Goal: Information Seeking & Learning: Find specific fact

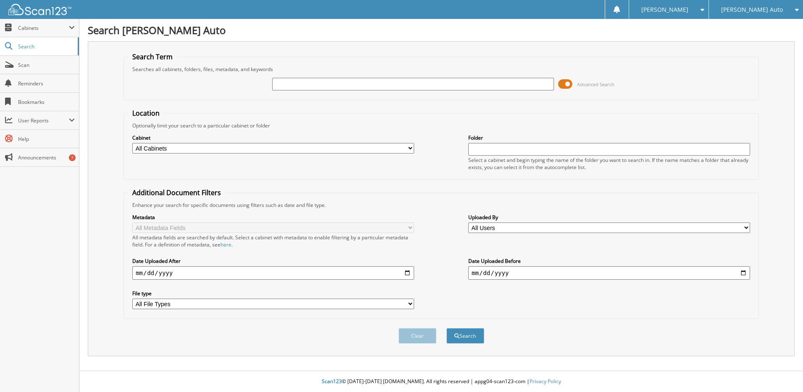
click at [287, 84] on input "text" at bounding box center [413, 84] width 282 height 13
type input "M080625"
click at [447, 328] on button "Search" at bounding box center [466, 336] width 38 height 16
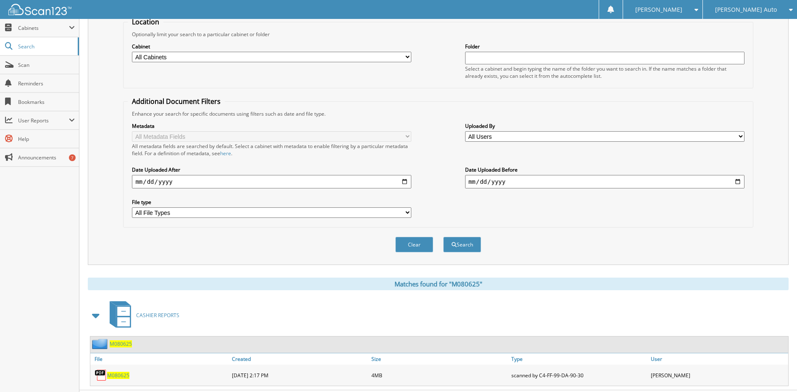
scroll to position [111, 0]
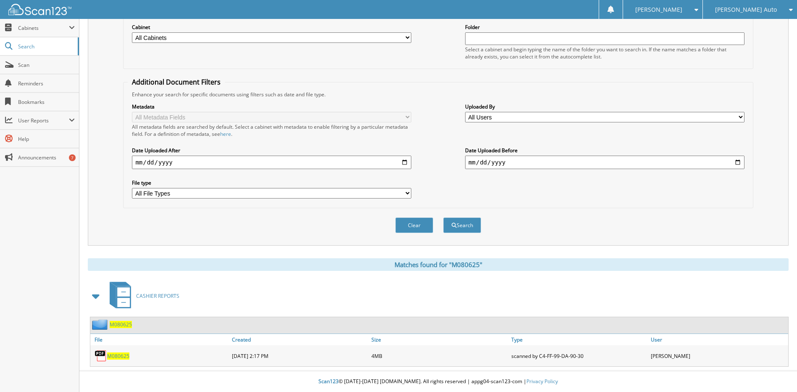
click at [119, 354] on span "M080625" at bounding box center [118, 355] width 22 height 7
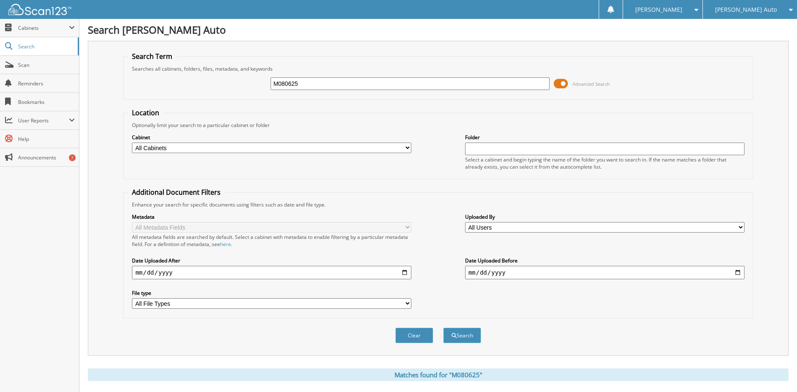
scroll to position [0, 0]
drag, startPoint x: 283, startPoint y: 82, endPoint x: 294, endPoint y: 84, distance: 11.0
click at [294, 84] on input "M080625" at bounding box center [410, 84] width 279 height 13
type input "M08295"
click at [443, 328] on button "Search" at bounding box center [462, 336] width 38 height 16
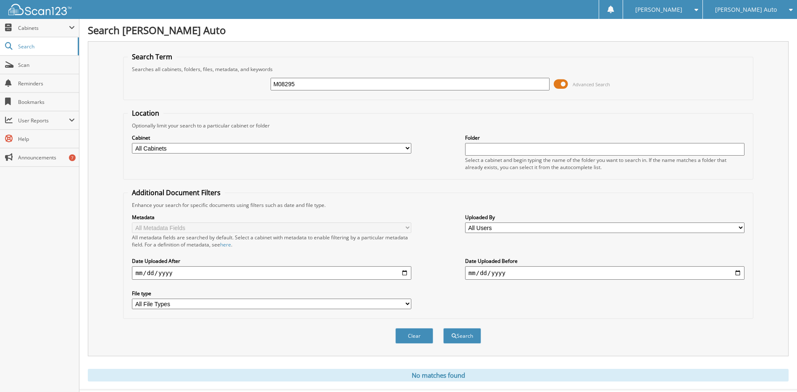
click at [292, 83] on input "M08295" at bounding box center [410, 84] width 279 height 13
type input "M082925"
click at [443, 328] on button "Search" at bounding box center [462, 336] width 38 height 16
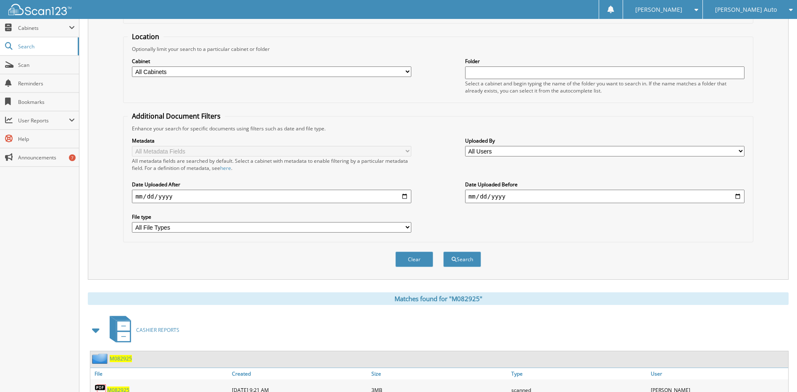
scroll to position [111, 0]
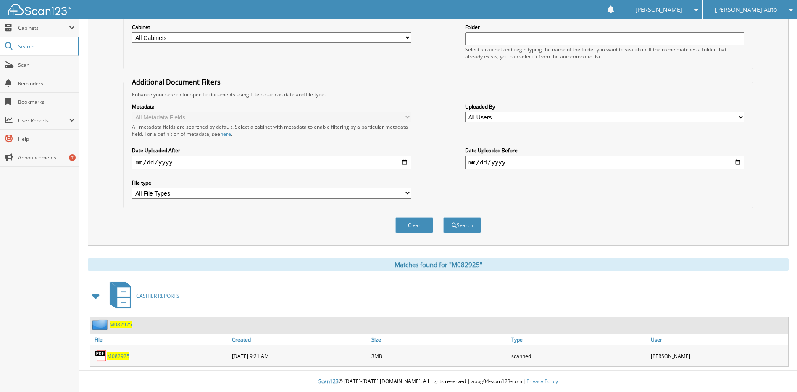
click at [123, 353] on span "M082925" at bounding box center [118, 355] width 22 height 7
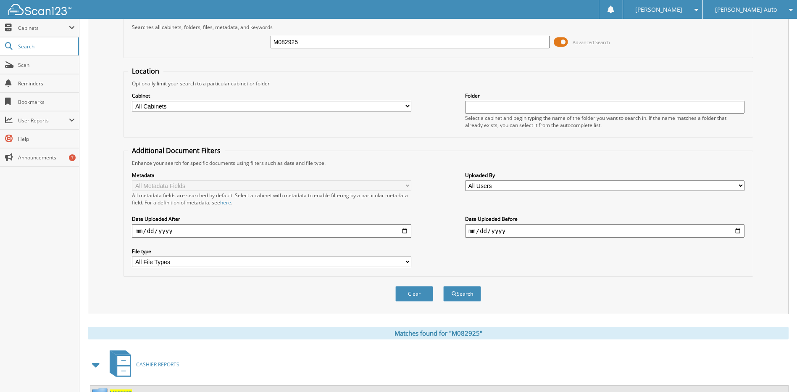
scroll to position [0, 0]
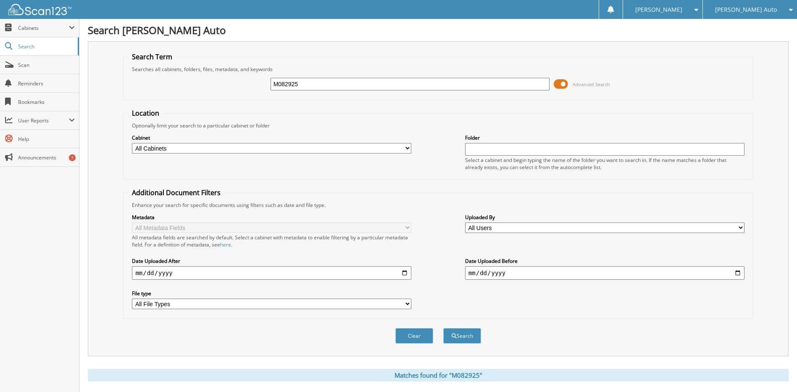
click at [39, 5] on img at bounding box center [39, 9] width 63 height 11
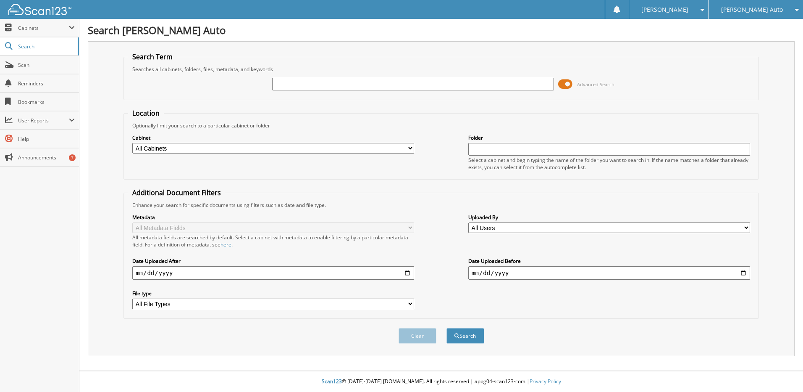
click at [290, 82] on input "text" at bounding box center [413, 84] width 282 height 13
click at [40, 8] on img at bounding box center [39, 9] width 63 height 11
click at [351, 86] on input "text" at bounding box center [413, 84] width 282 height 13
type input "M081625"
click at [447, 328] on button "Search" at bounding box center [466, 336] width 38 height 16
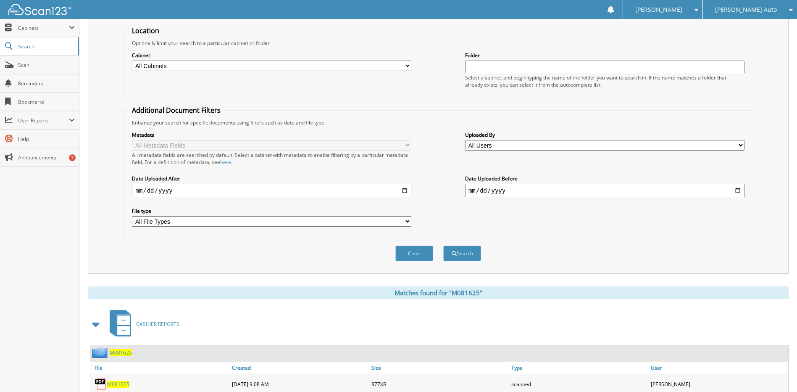
scroll to position [111, 0]
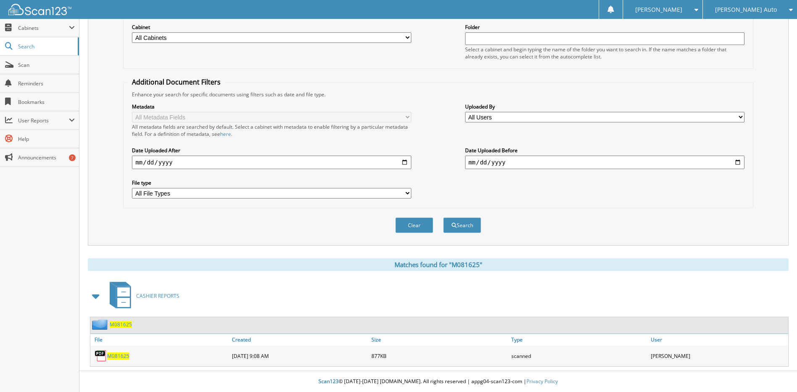
click at [118, 353] on span "M081625" at bounding box center [118, 355] width 22 height 7
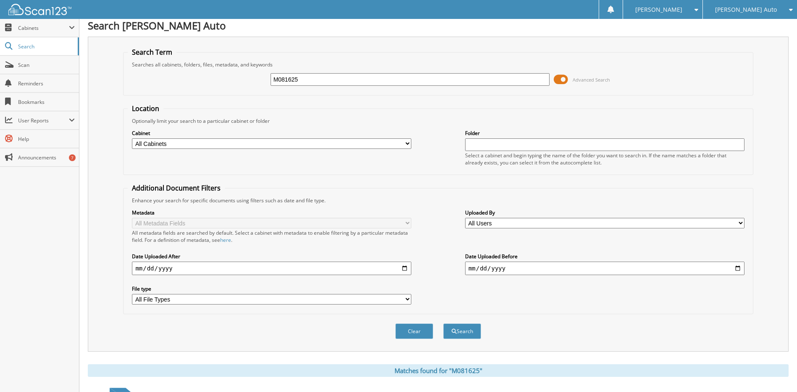
scroll to position [0, 0]
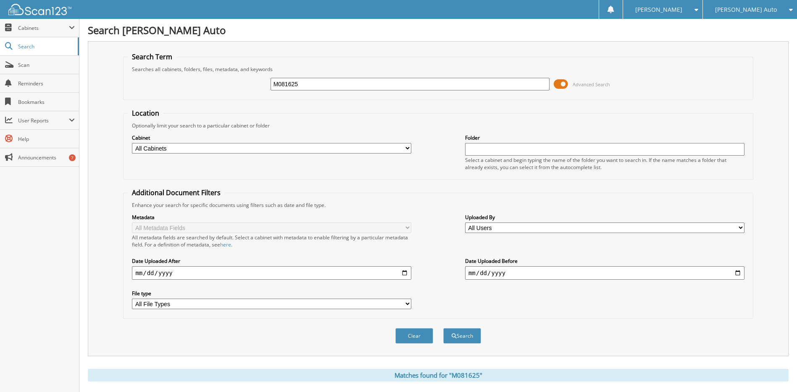
drag, startPoint x: 289, startPoint y: 82, endPoint x: 294, endPoint y: 83, distance: 5.1
click at [290, 82] on input "M081625" at bounding box center [410, 84] width 279 height 13
type input "M081425"
click at [443, 328] on button "Search" at bounding box center [462, 336] width 38 height 16
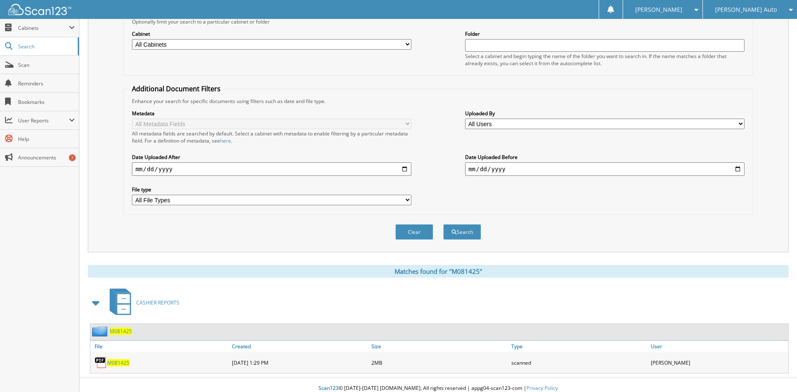
scroll to position [111, 0]
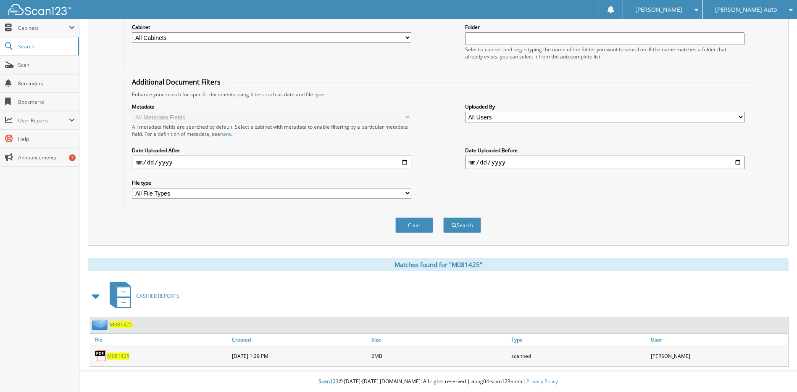
click at [120, 353] on span "M081425" at bounding box center [118, 355] width 22 height 7
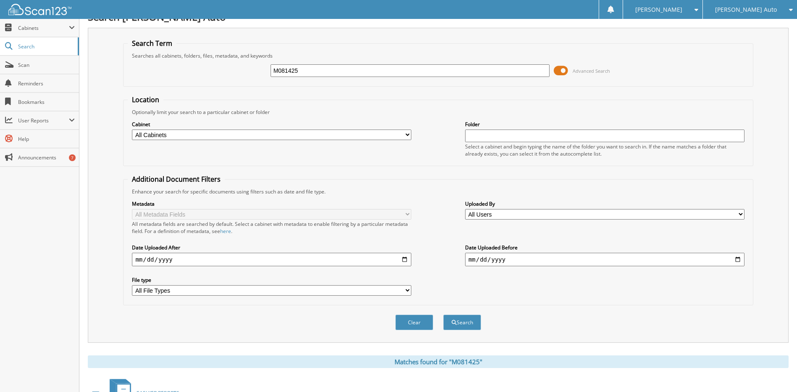
scroll to position [0, 0]
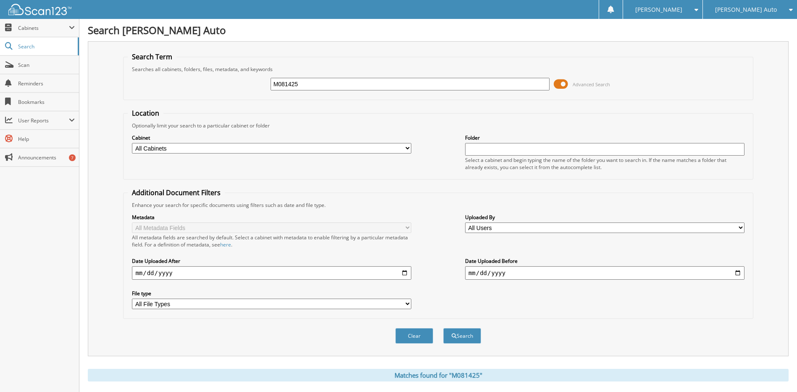
click at [360, 83] on input "M081425" at bounding box center [410, 84] width 279 height 13
type input "159256"
click at [443, 328] on button "Search" at bounding box center [462, 336] width 38 height 16
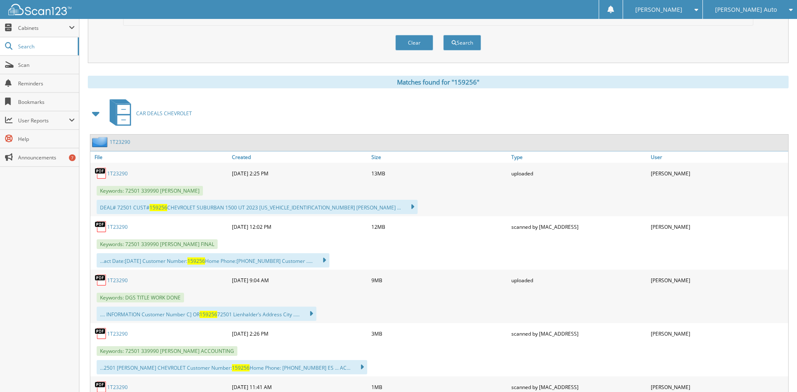
scroll to position [294, 0]
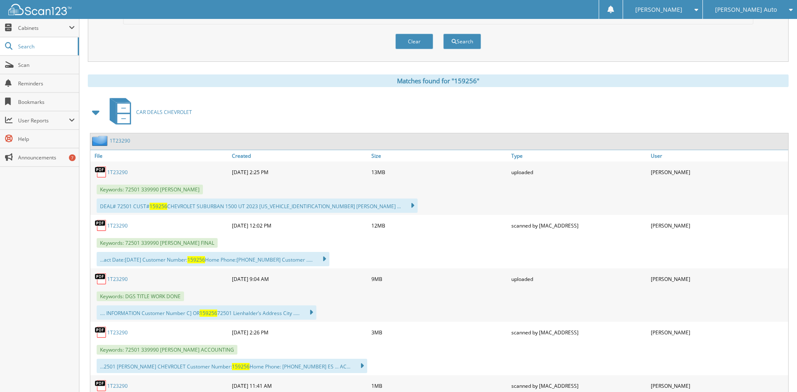
click at [94, 113] on span at bounding box center [96, 112] width 12 height 15
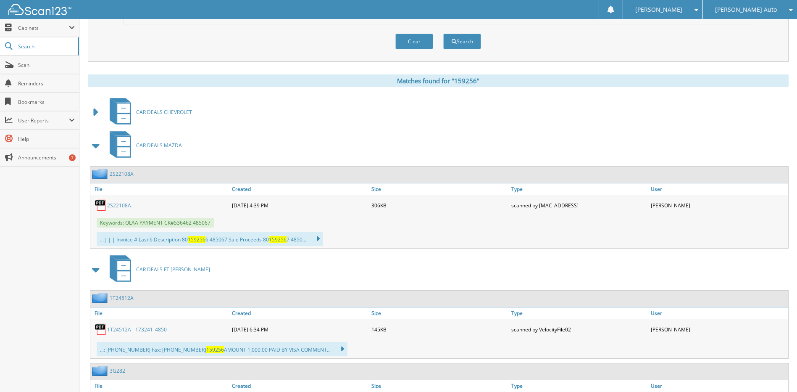
click at [94, 146] on span at bounding box center [96, 145] width 12 height 15
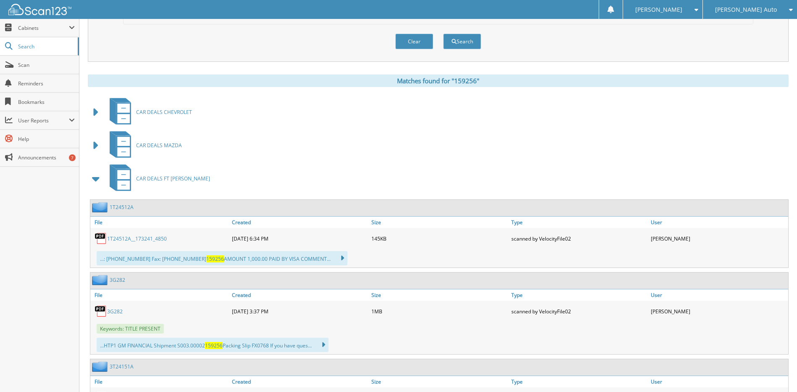
click at [93, 181] on span at bounding box center [96, 178] width 12 height 15
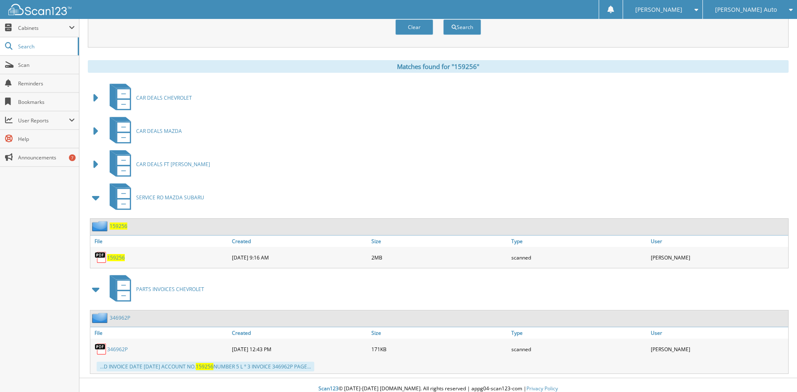
scroll to position [316, 0]
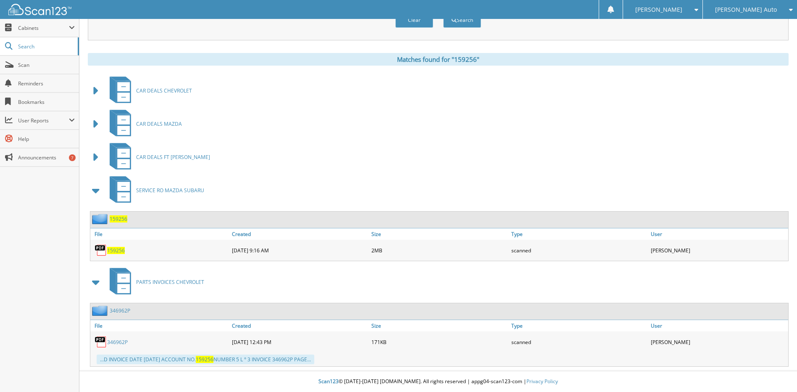
click at [119, 248] on span "159256" at bounding box center [116, 250] width 18 height 7
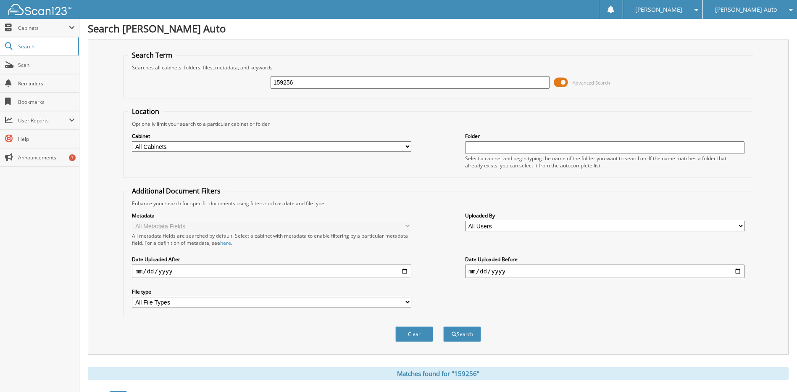
scroll to position [0, 0]
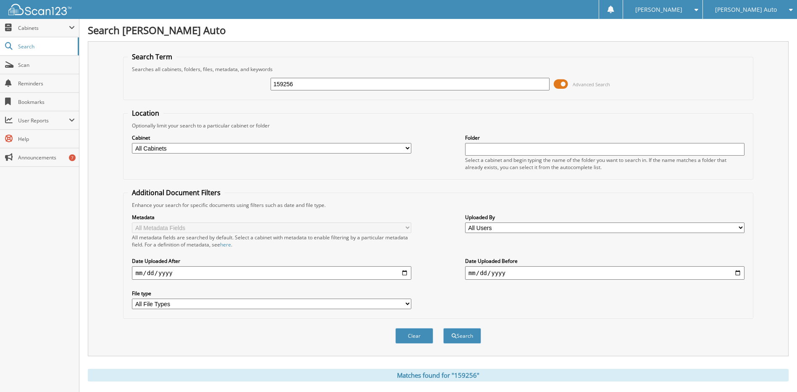
click at [302, 86] on input "159256" at bounding box center [410, 84] width 279 height 13
type input "159473"
click at [443, 328] on button "Search" at bounding box center [462, 336] width 38 height 16
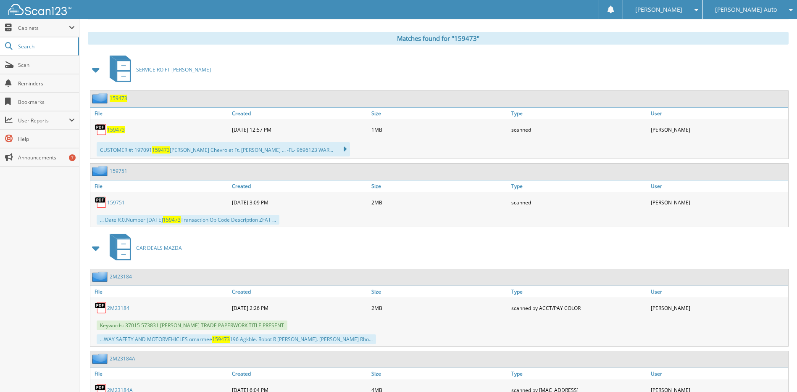
scroll to position [378, 0]
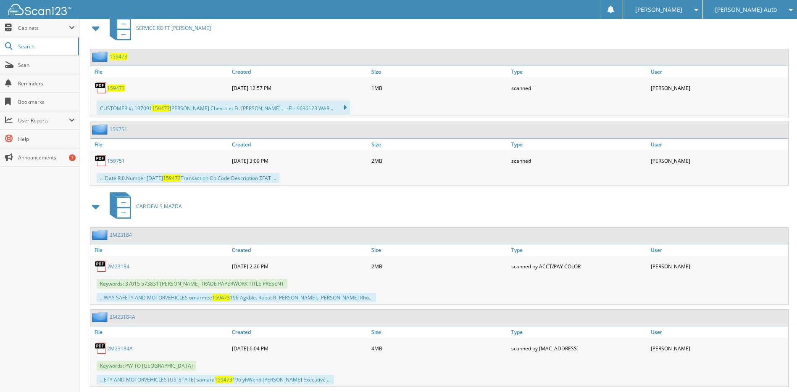
click at [99, 27] on span at bounding box center [96, 28] width 12 height 15
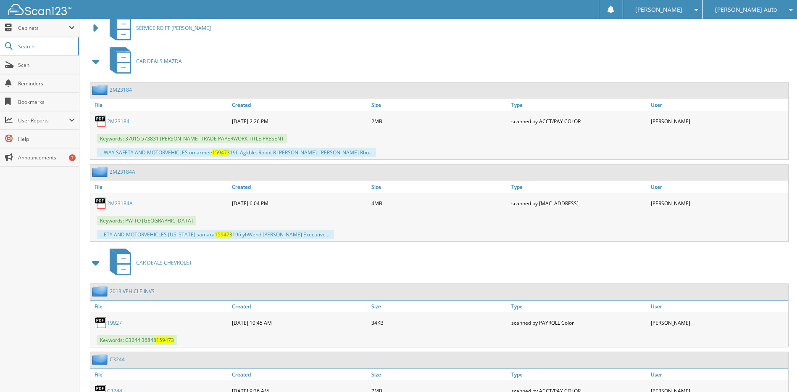
click at [92, 67] on span at bounding box center [96, 61] width 12 height 15
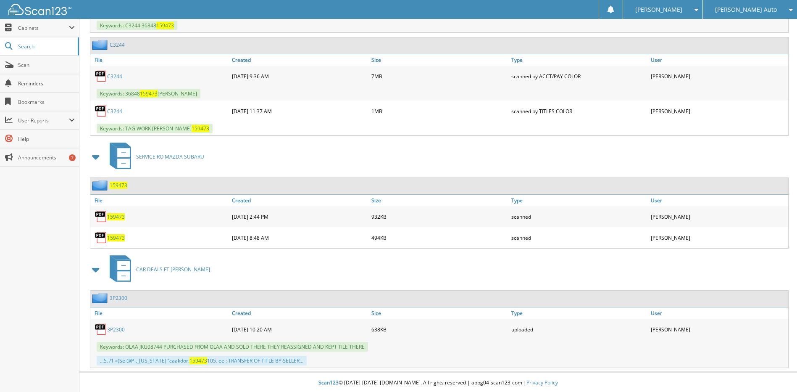
scroll to position [526, 0]
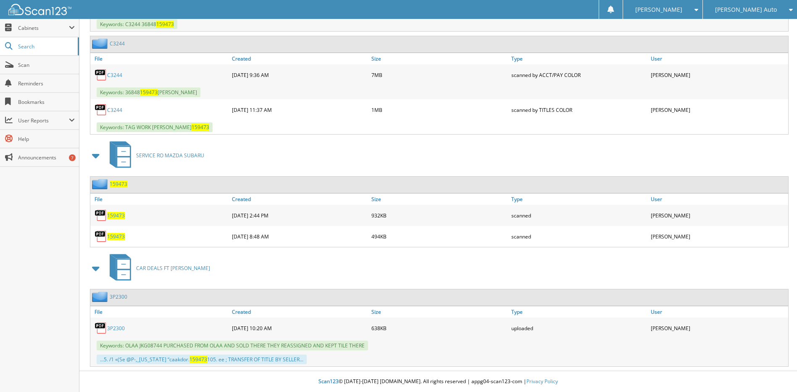
click at [118, 185] on span "159473" at bounding box center [119, 183] width 18 height 7
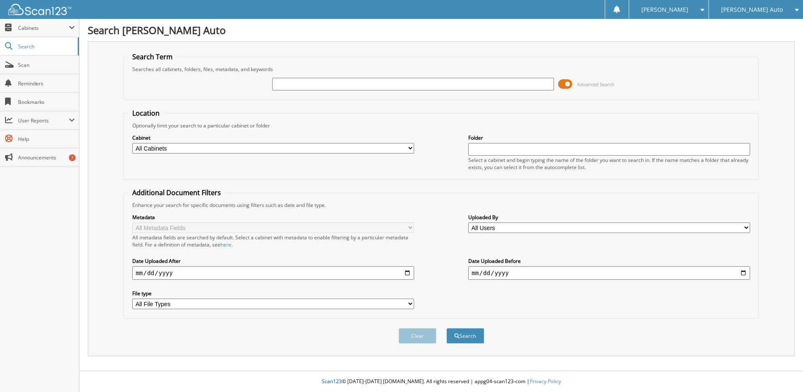
click at [300, 82] on input "text" at bounding box center [413, 84] width 282 height 13
type input "35527p"
click at [447, 328] on button "Search" at bounding box center [466, 336] width 38 height 16
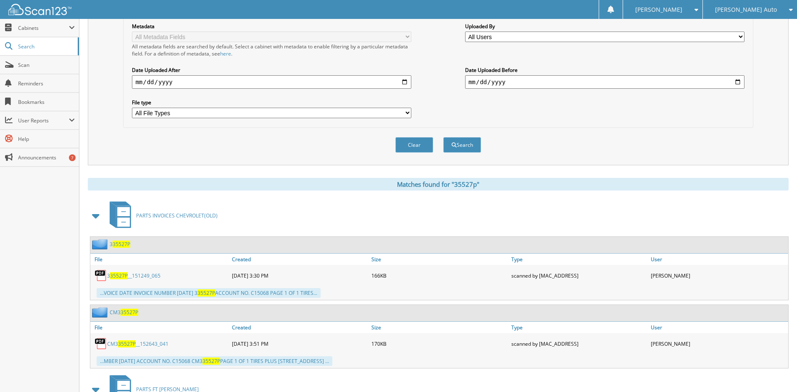
scroll to position [210, 0]
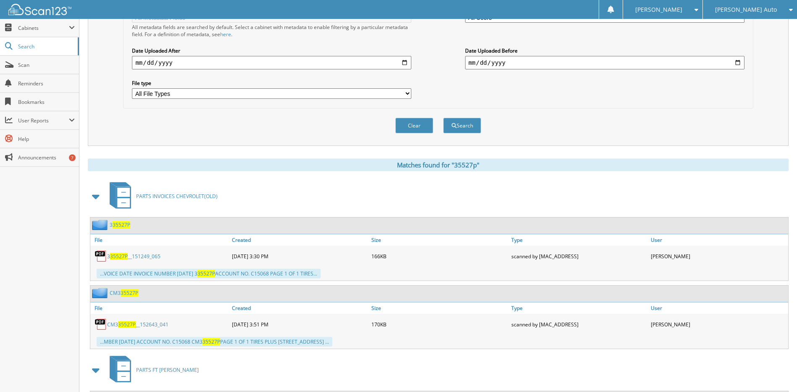
click at [93, 197] on span at bounding box center [96, 196] width 12 height 15
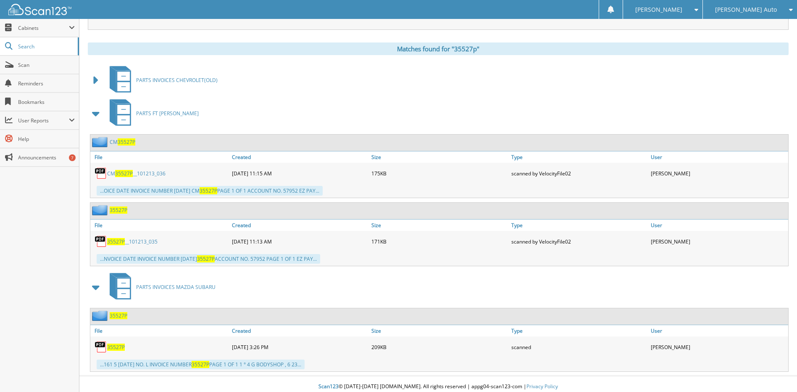
scroll to position [331, 0]
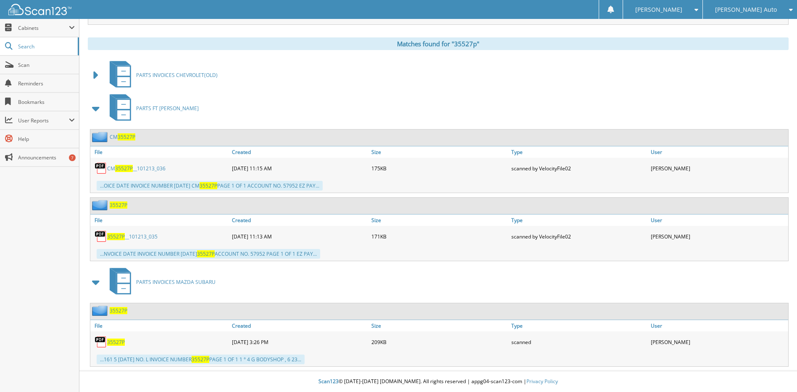
click at [113, 342] on span "35527P" at bounding box center [116, 341] width 18 height 7
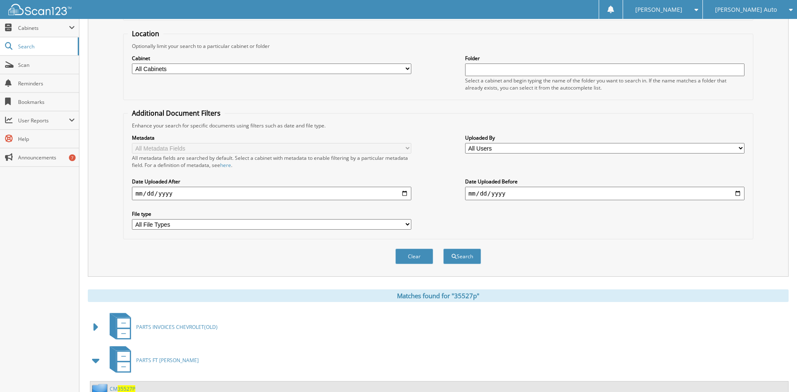
scroll to position [0, 0]
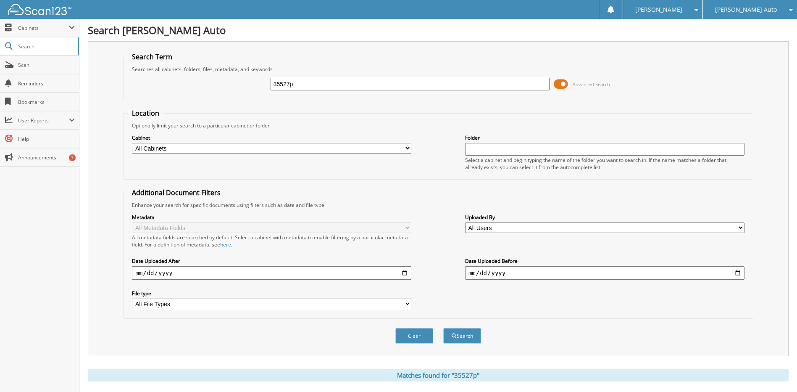
click at [340, 86] on input "35527p" at bounding box center [410, 84] width 279 height 13
type input "35568P"
click at [443, 328] on button "Search" at bounding box center [462, 336] width 38 height 16
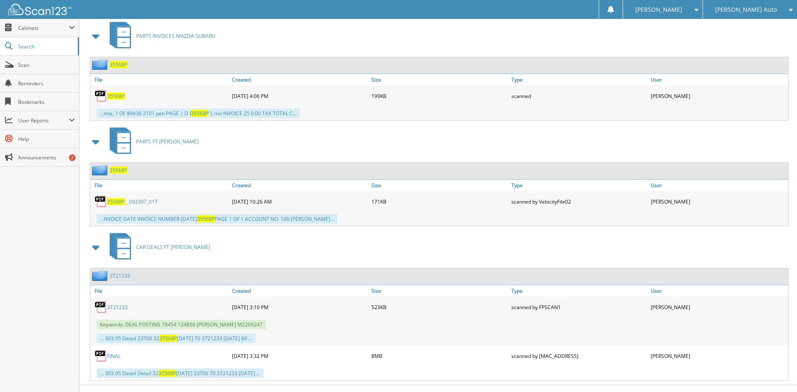
scroll to position [378, 0]
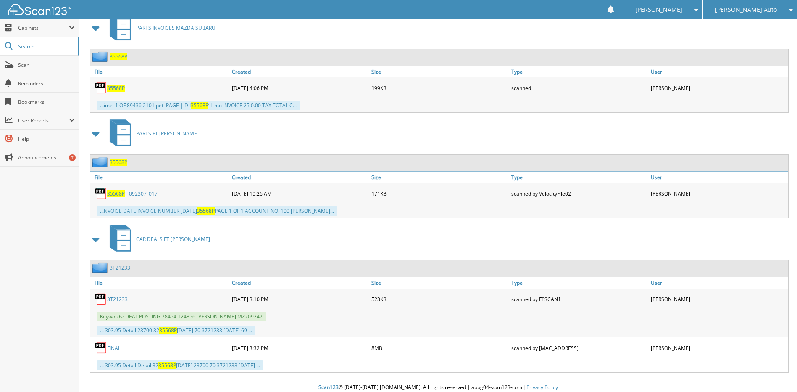
click at [116, 87] on span "35568P" at bounding box center [116, 87] width 18 height 7
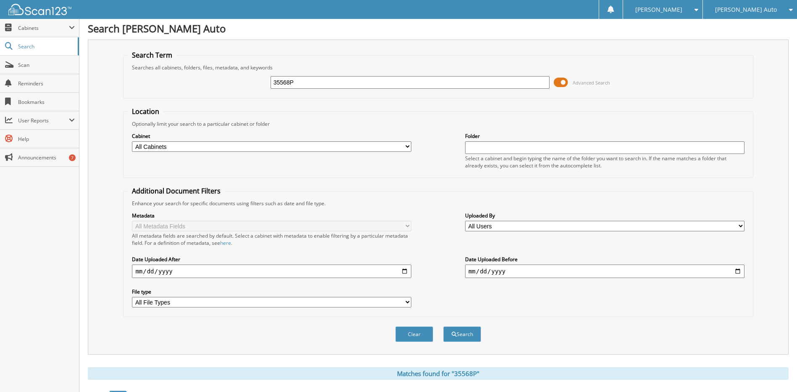
scroll to position [0, 0]
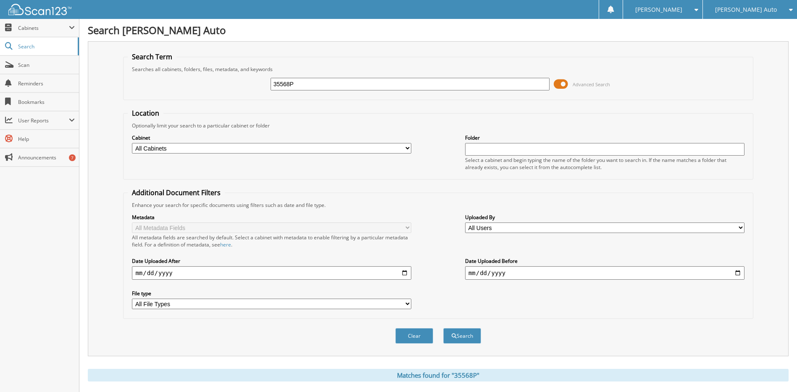
click at [342, 82] on input "35568P" at bounding box center [410, 84] width 279 height 13
type input "35570P"
click at [443, 328] on button "Search" at bounding box center [462, 336] width 38 height 16
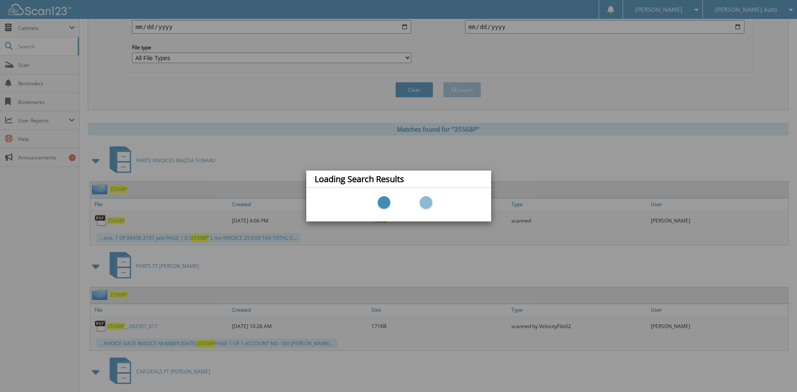
scroll to position [252, 0]
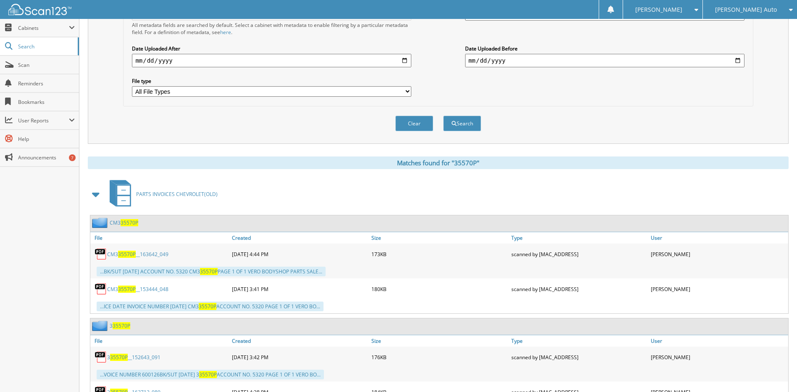
scroll to position [252, 0]
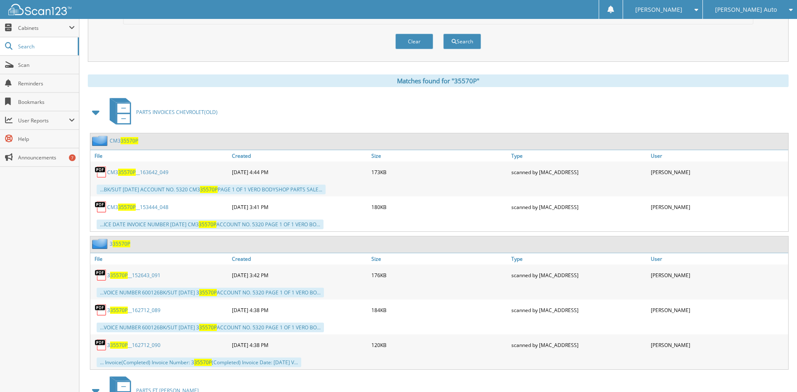
click at [97, 116] on span at bounding box center [96, 112] width 12 height 15
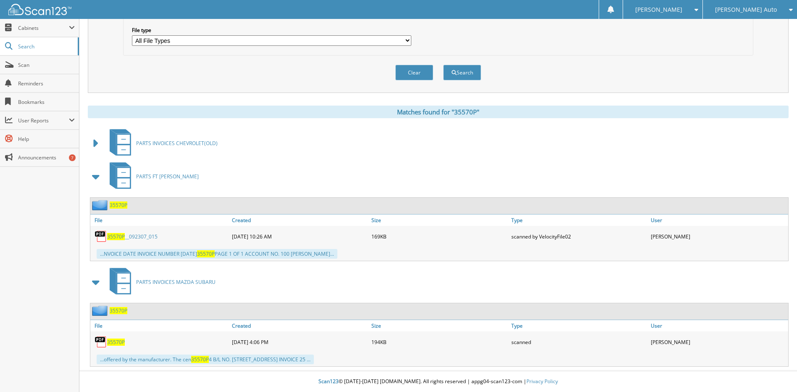
click at [121, 341] on span "35570P" at bounding box center [116, 341] width 18 height 7
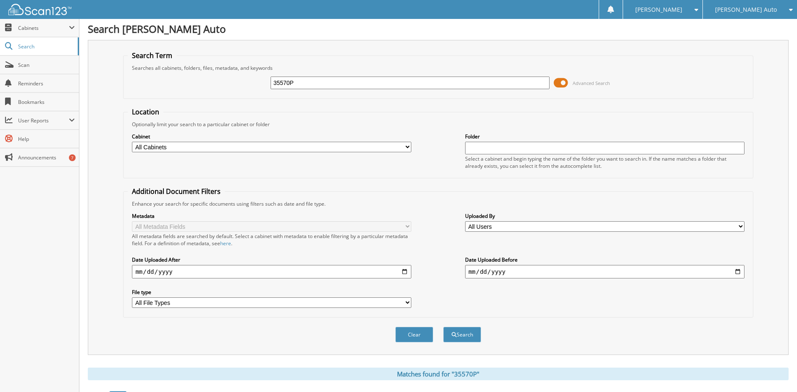
scroll to position [0, 0]
click at [357, 85] on input "35570P" at bounding box center [410, 84] width 279 height 13
type input "159899"
click at [443, 328] on button "Search" at bounding box center [462, 336] width 38 height 16
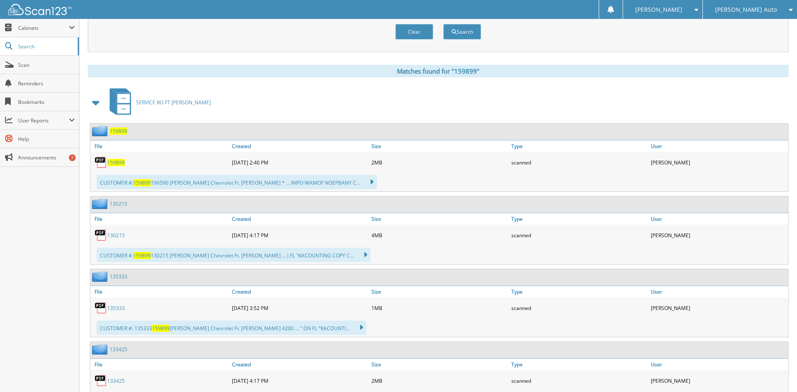
scroll to position [252, 0]
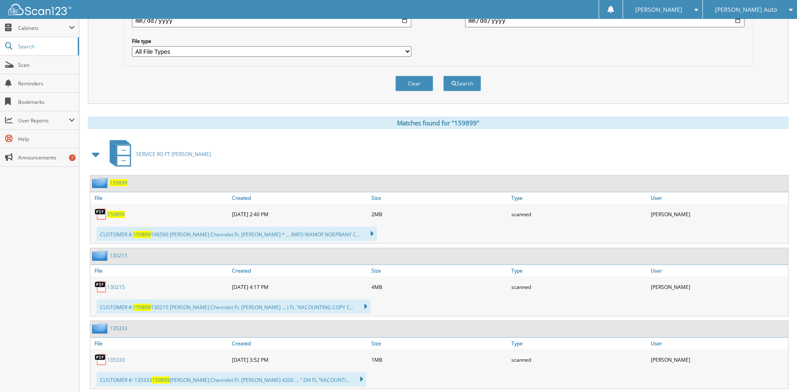
click at [95, 155] on span at bounding box center [96, 154] width 12 height 15
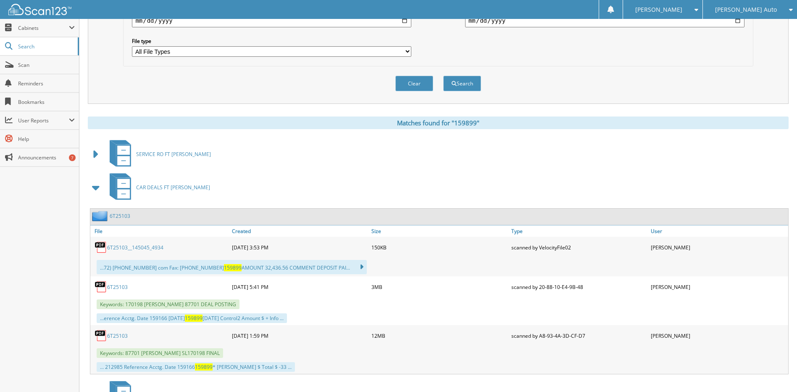
click at [98, 186] on span at bounding box center [96, 187] width 12 height 15
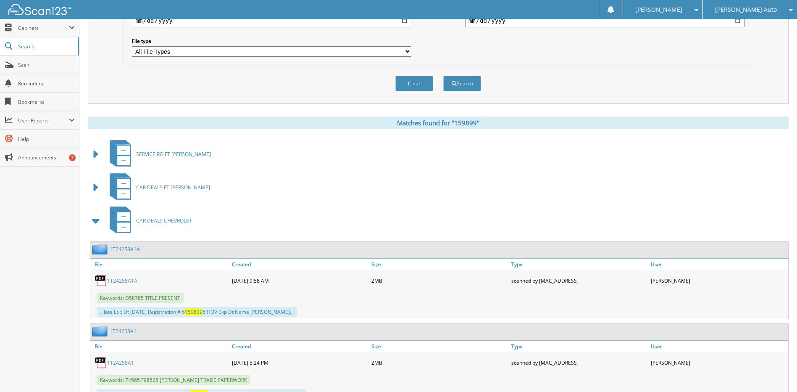
click at [99, 221] on span at bounding box center [96, 220] width 12 height 15
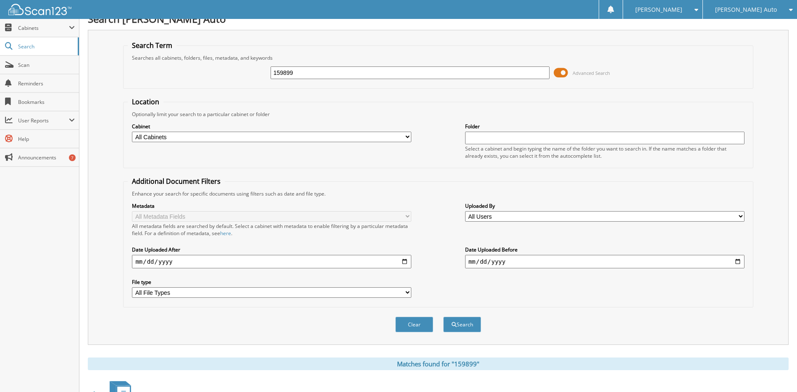
scroll to position [0, 0]
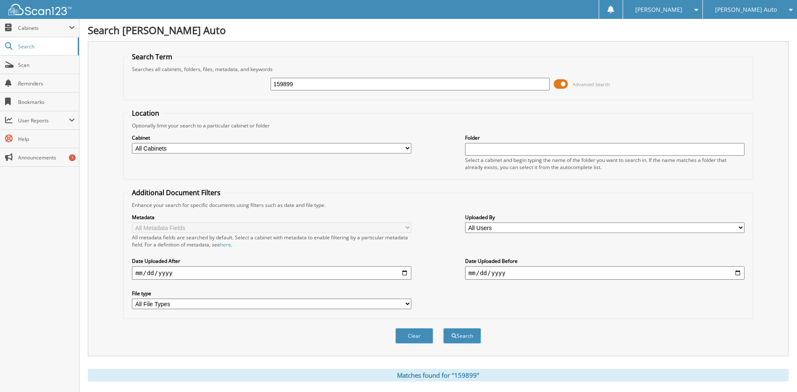
click at [53, 13] on img at bounding box center [39, 9] width 63 height 11
